Goal: Find contact information: Find contact information

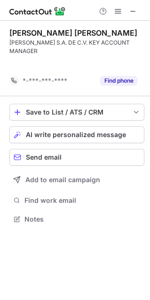
scroll to position [197, 150]
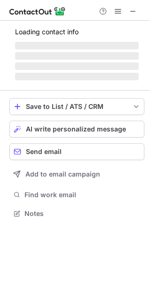
scroll to position [212, 150]
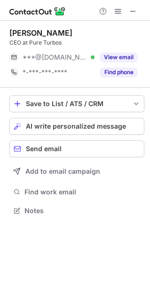
scroll to position [204, 150]
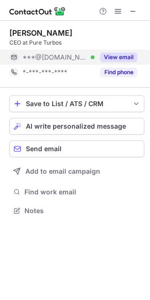
click at [111, 59] on button "View email" at bounding box center [118, 57] width 37 height 9
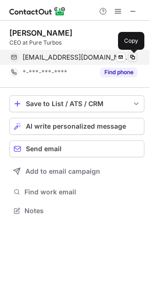
click at [132, 57] on span at bounding box center [132, 57] width 8 height 8
